Goal: Task Accomplishment & Management: Manage account settings

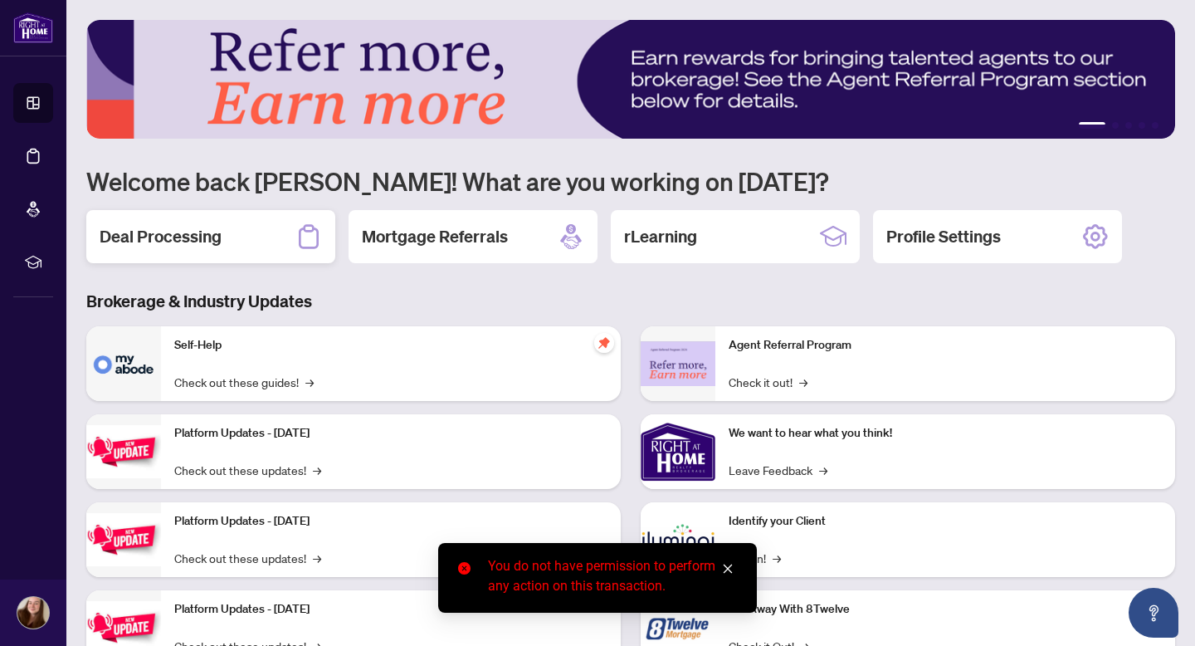
click at [300, 233] on icon at bounding box center [309, 236] width 20 height 24
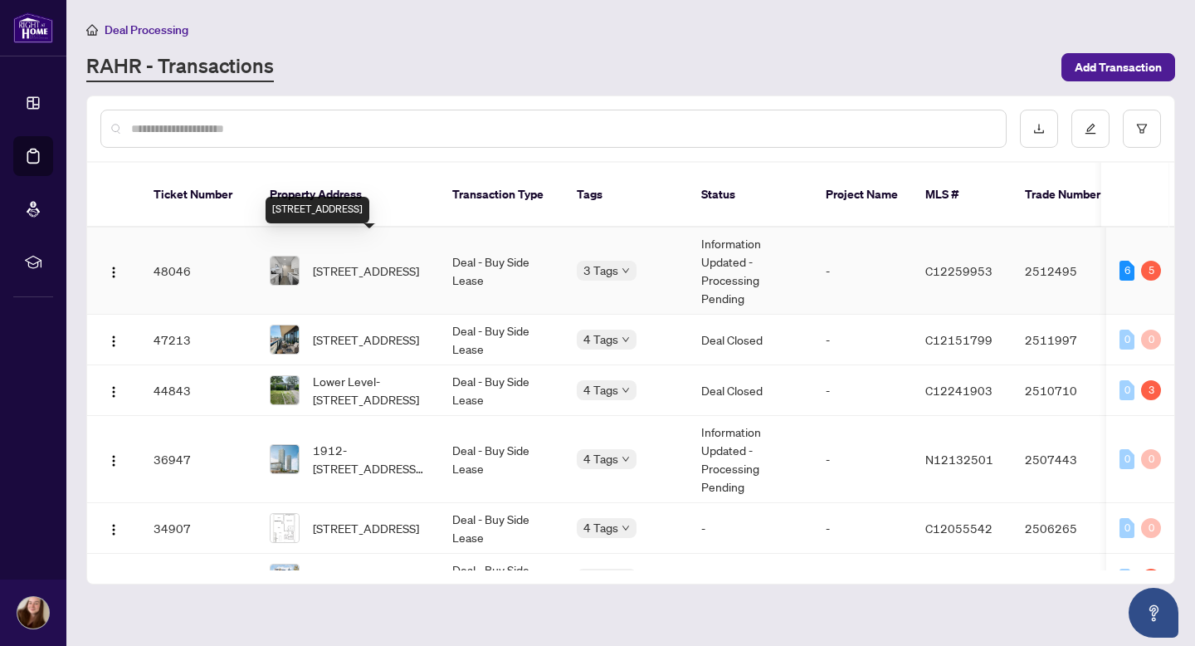
click at [363, 268] on span "207-165 Balliol St, Toronto, Ontario M4S 1C2, Canada" at bounding box center [366, 270] width 106 height 18
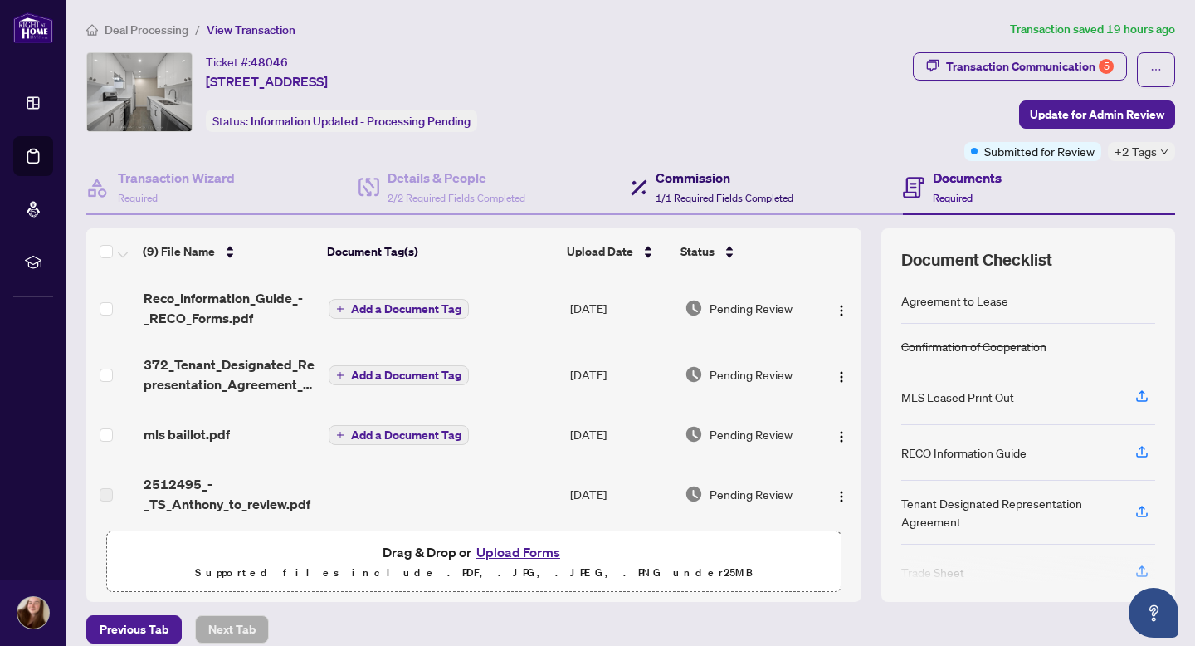
click at [707, 188] on div "Commission 1/1 Required Fields Completed" at bounding box center [725, 187] width 138 height 39
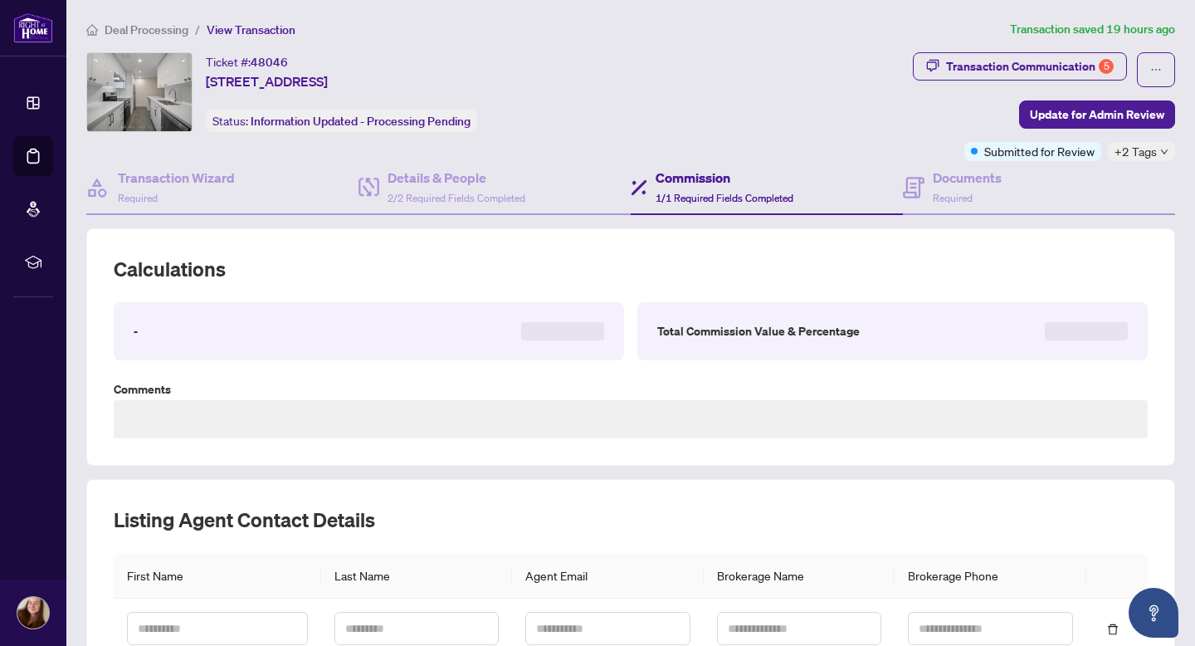
click at [496, 214] on div "Transaction Wizard Required Details & People 2/2 Required Fields Completed Comm…" at bounding box center [630, 450] width 1089 height 579
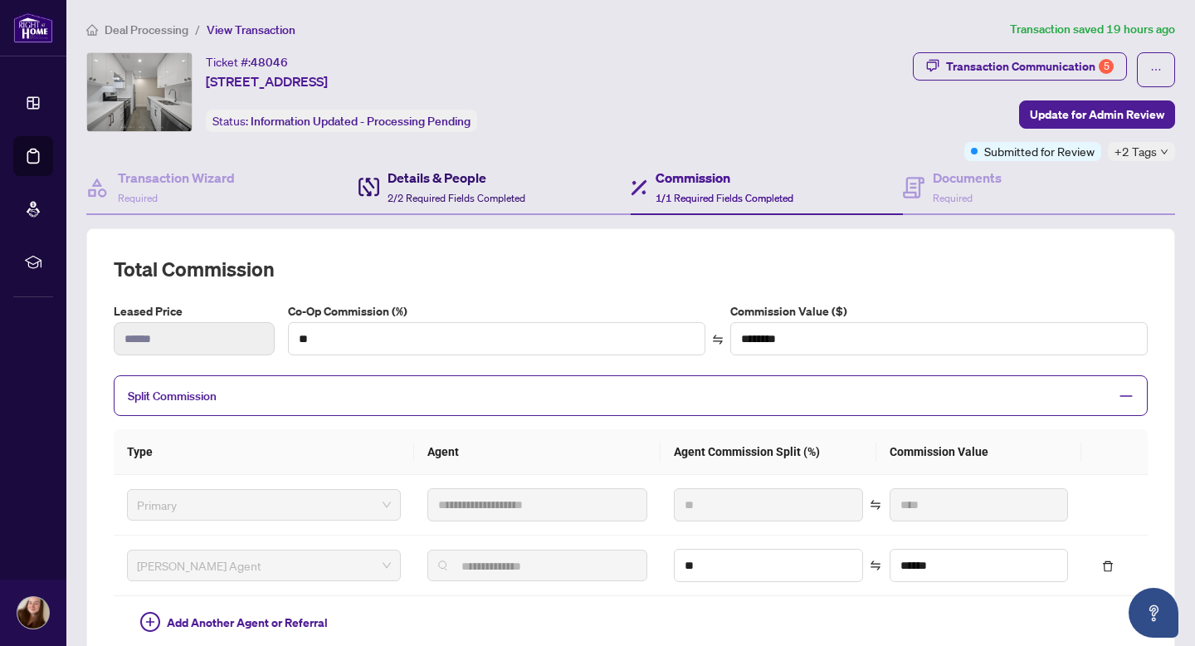
click at [482, 201] on span "2/2 Required Fields Completed" at bounding box center [457, 198] width 138 height 12
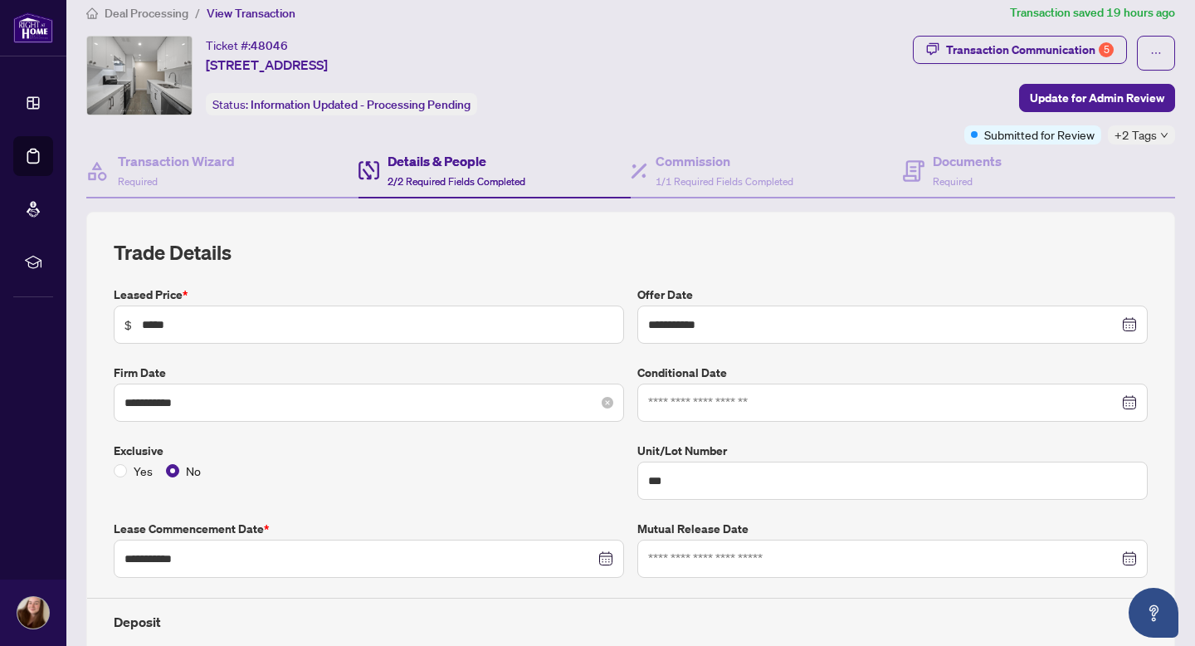
scroll to position [23, 0]
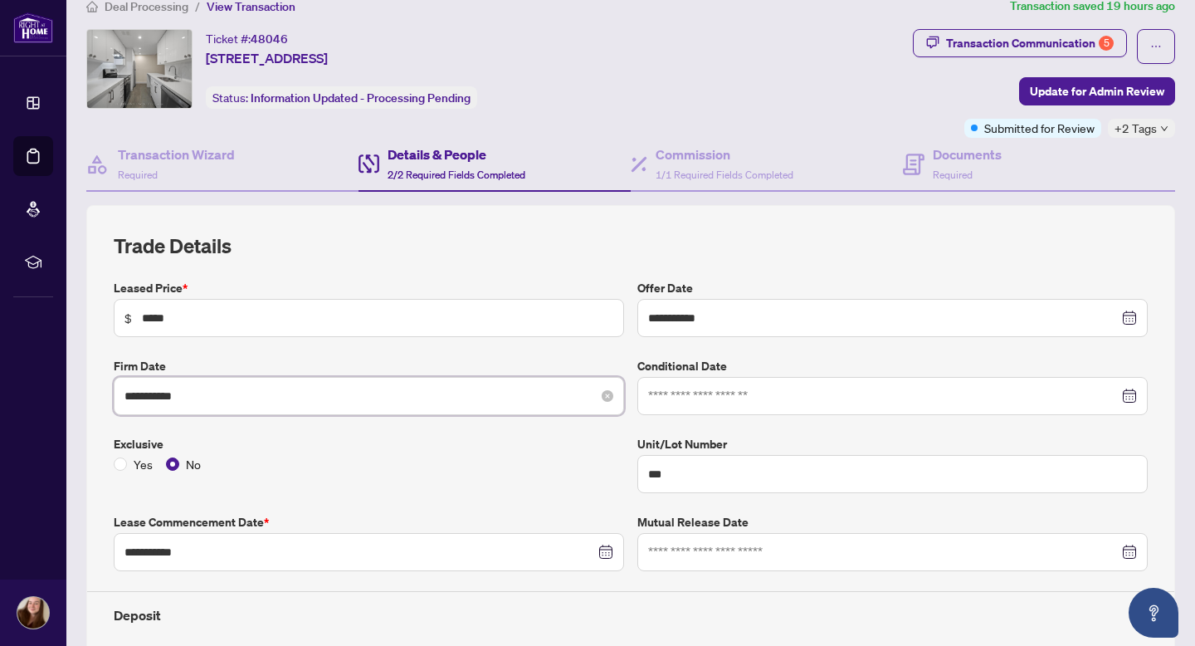
drag, startPoint x: 209, startPoint y: 401, endPoint x: 159, endPoint y: 401, distance: 49.8
click at [159, 401] on input "**********" at bounding box center [359, 396] width 471 height 18
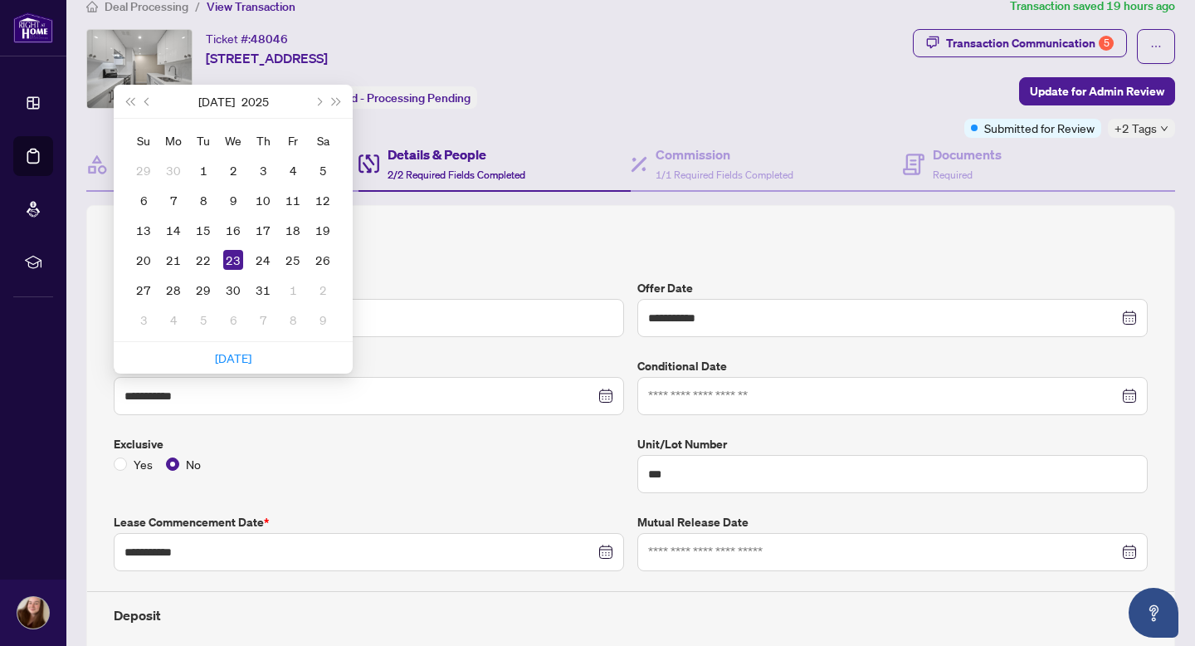
click at [523, 455] on div "Yes No" at bounding box center [369, 464] width 510 height 18
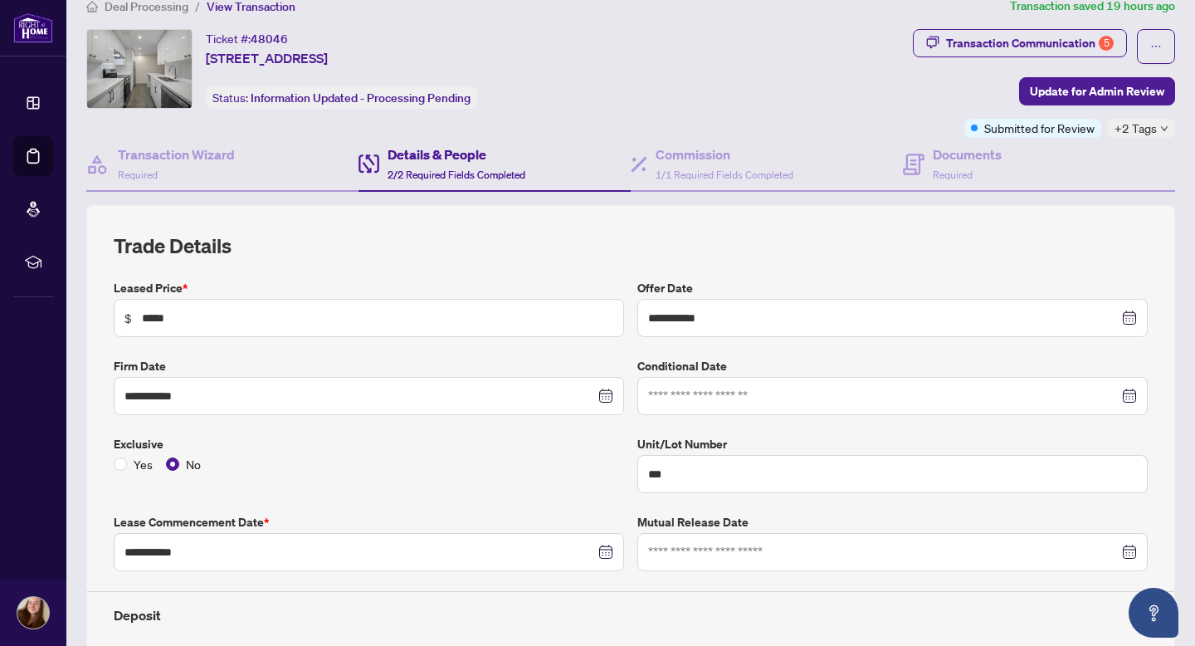
scroll to position [0, 0]
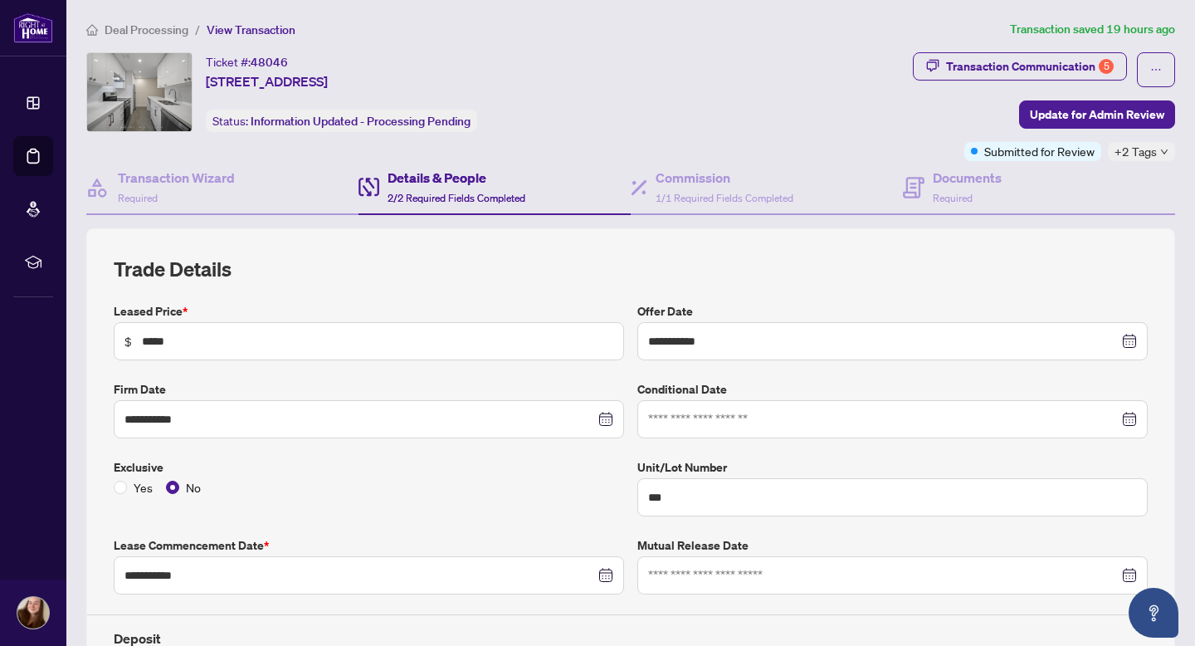
click at [269, 62] on span "48046" at bounding box center [269, 62] width 37 height 15
copy span "48046"
click at [252, 63] on div "Ticket #: 48046" at bounding box center [247, 61] width 82 height 19
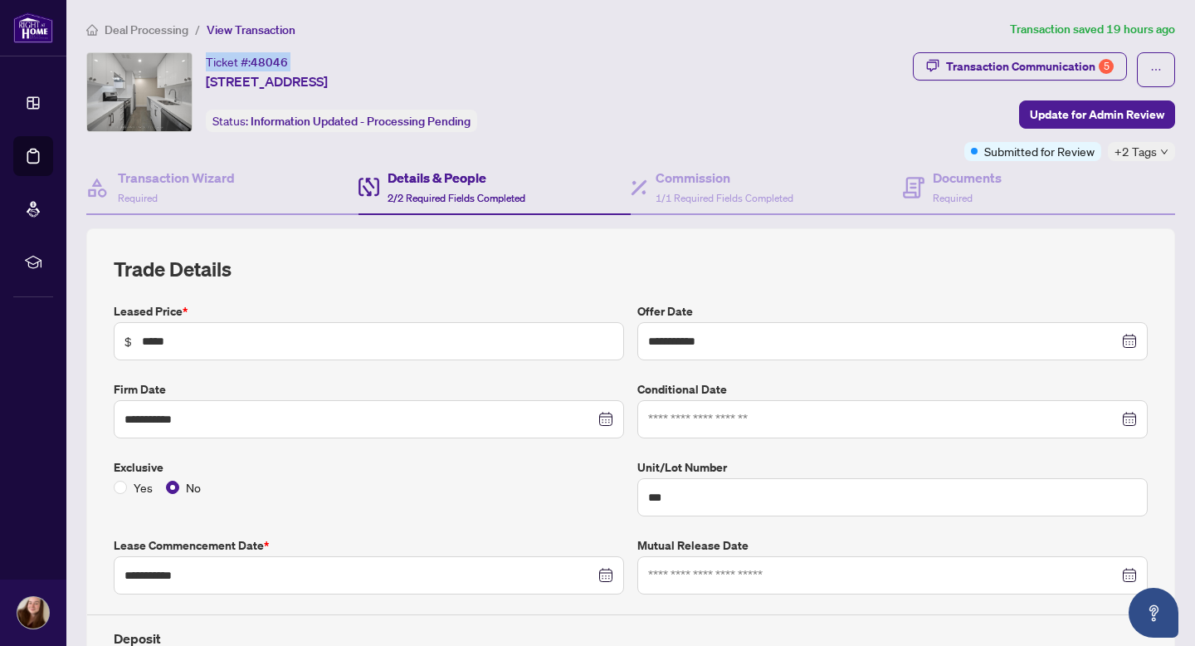
click at [252, 63] on div "Ticket #: 48046" at bounding box center [247, 61] width 82 height 19
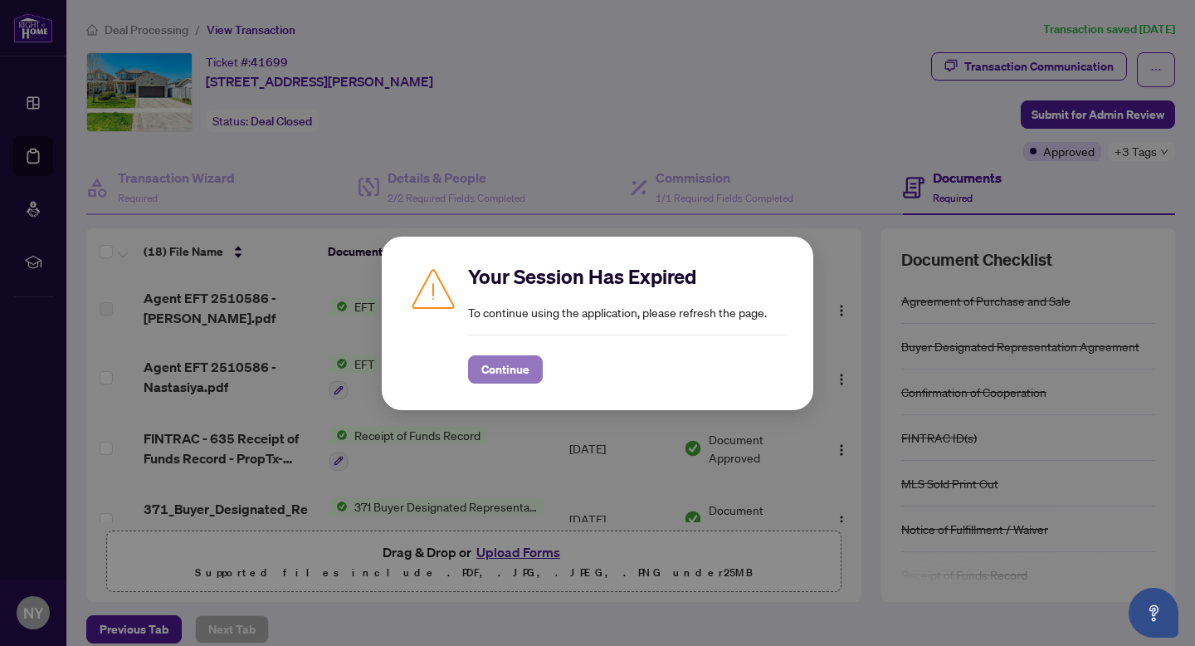
click at [510, 374] on span "Continue" at bounding box center [505, 369] width 48 height 27
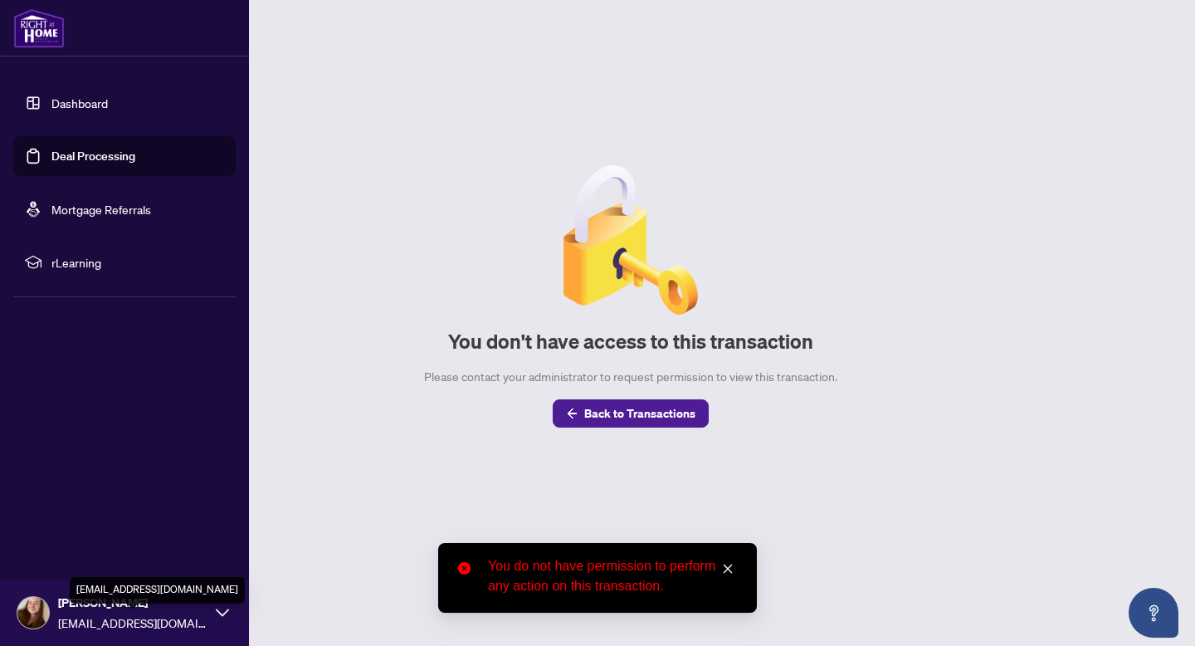
click at [82, 615] on span "pshenitsina.k@gmail.com" at bounding box center [132, 622] width 149 height 18
click at [103, 608] on span "Kristina Pshenitsina" at bounding box center [132, 602] width 149 height 18
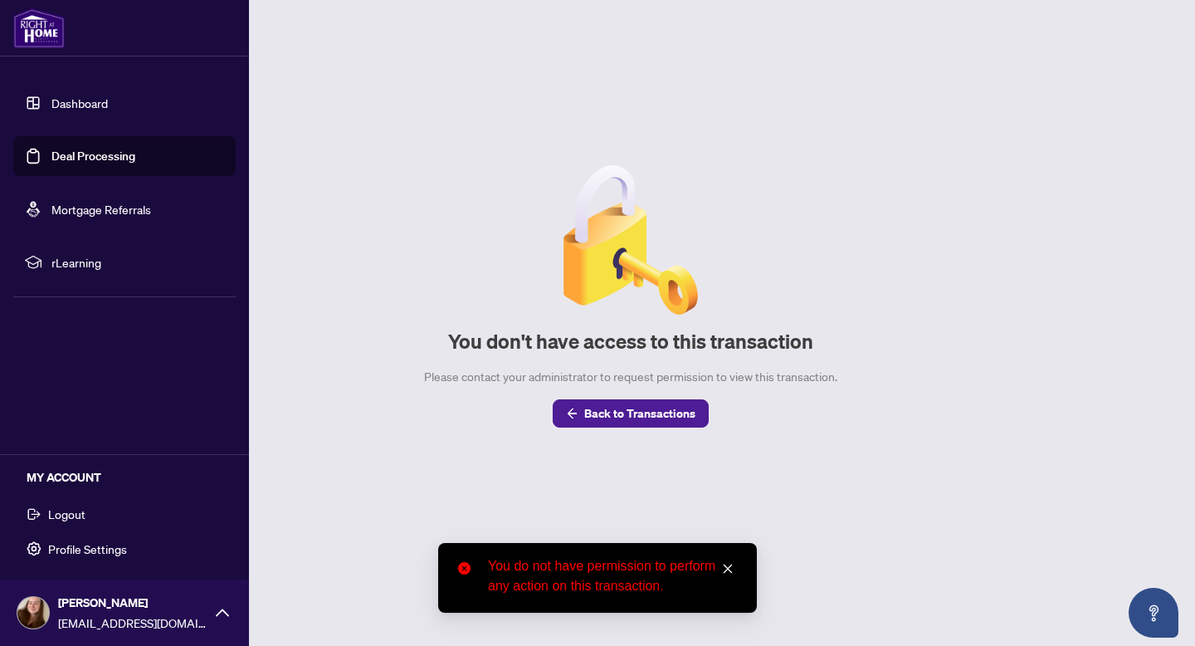
click at [61, 517] on span "Logout" at bounding box center [66, 513] width 37 height 27
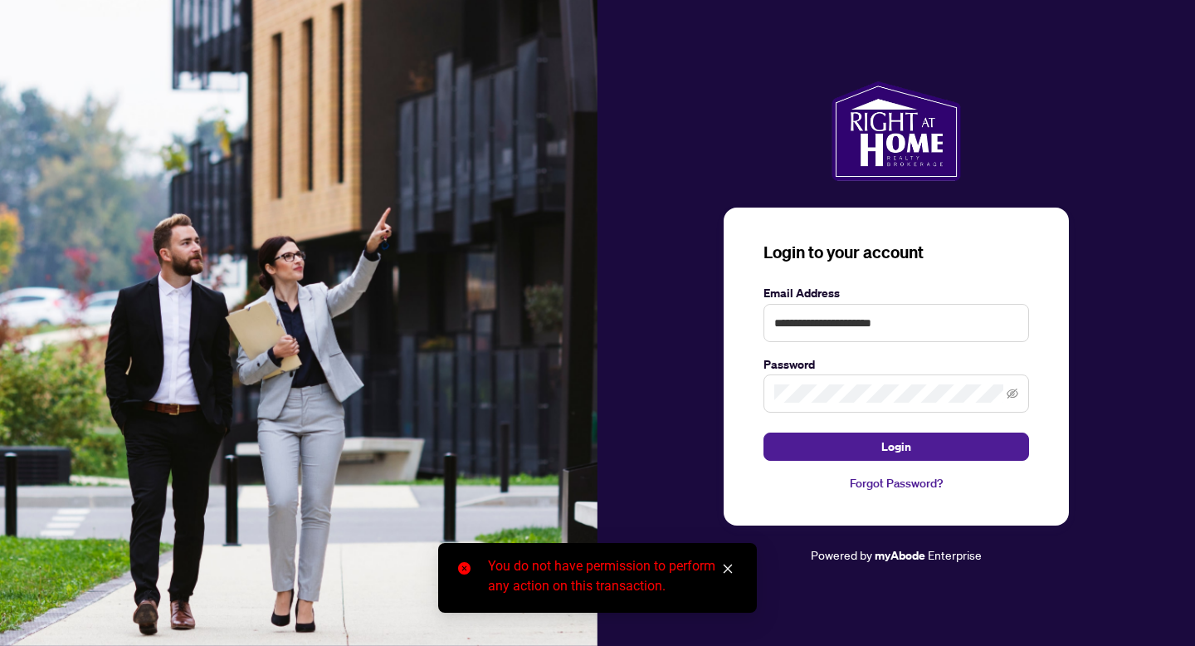
click at [818, 291] on label "Email Address" at bounding box center [897, 293] width 266 height 18
click at [818, 320] on input "**********" at bounding box center [897, 323] width 266 height 38
type input "**********"
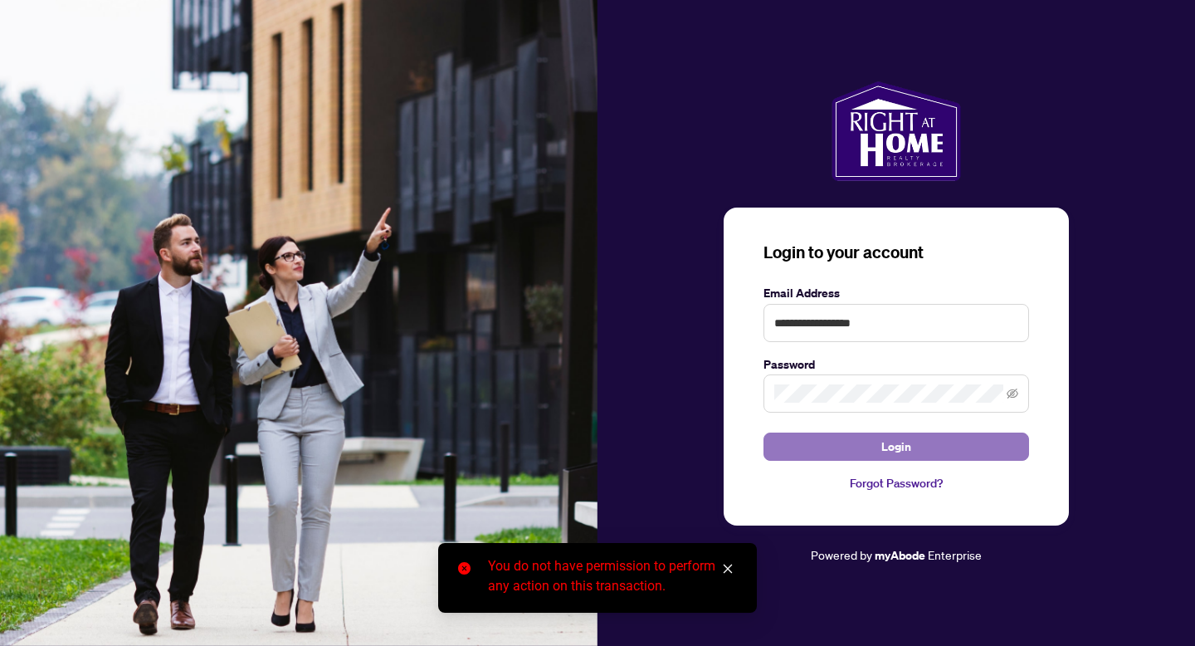
click at [878, 452] on button "Login" at bounding box center [897, 446] width 266 height 28
